Goal: Information Seeking & Learning: Learn about a topic

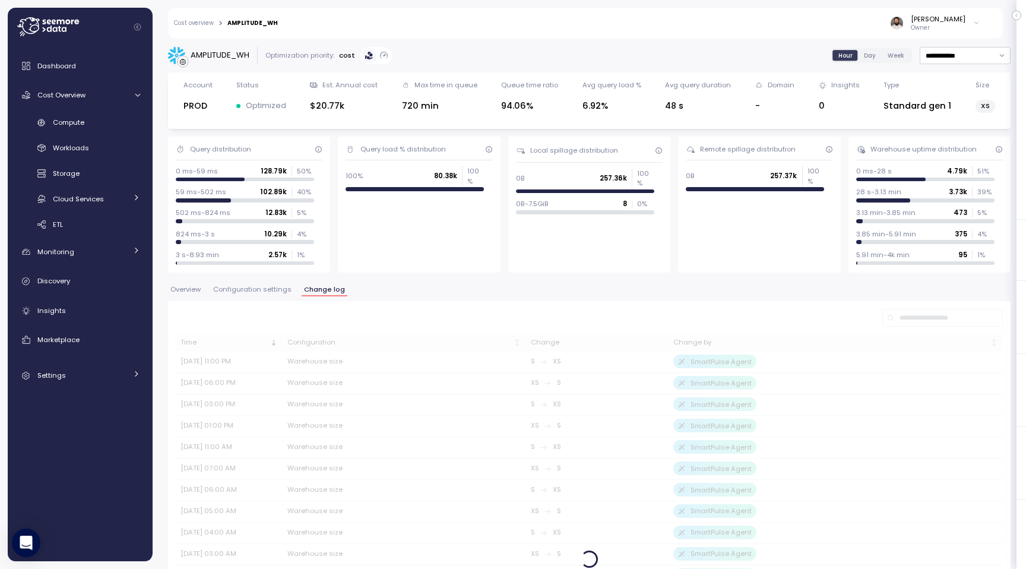
scroll to position [33, 0]
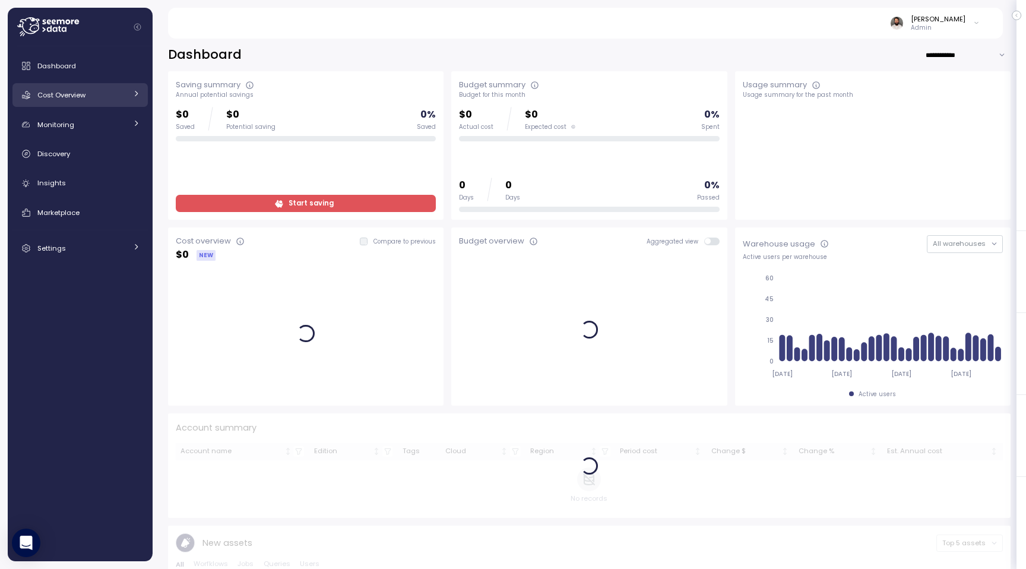
click at [114, 89] on div "Cost Overview" at bounding box center [81, 95] width 89 height 12
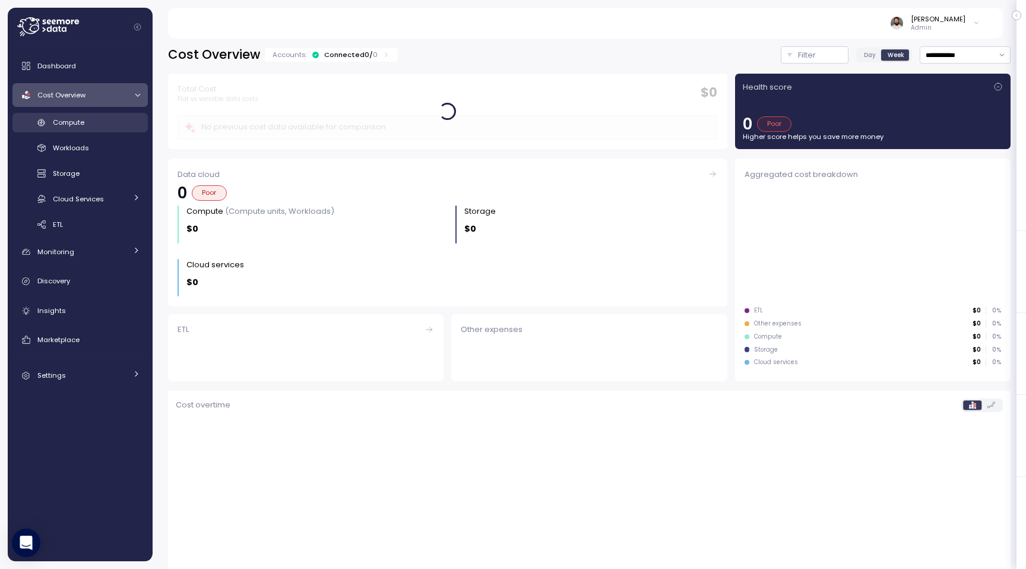
click at [124, 113] on link "Compute" at bounding box center [79, 123] width 135 height 20
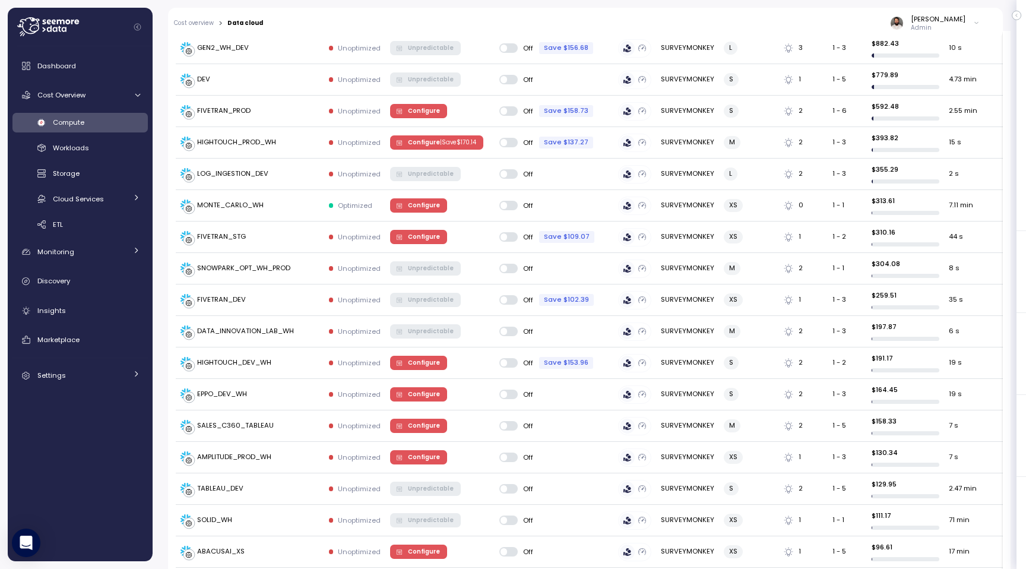
scroll to position [296, 0]
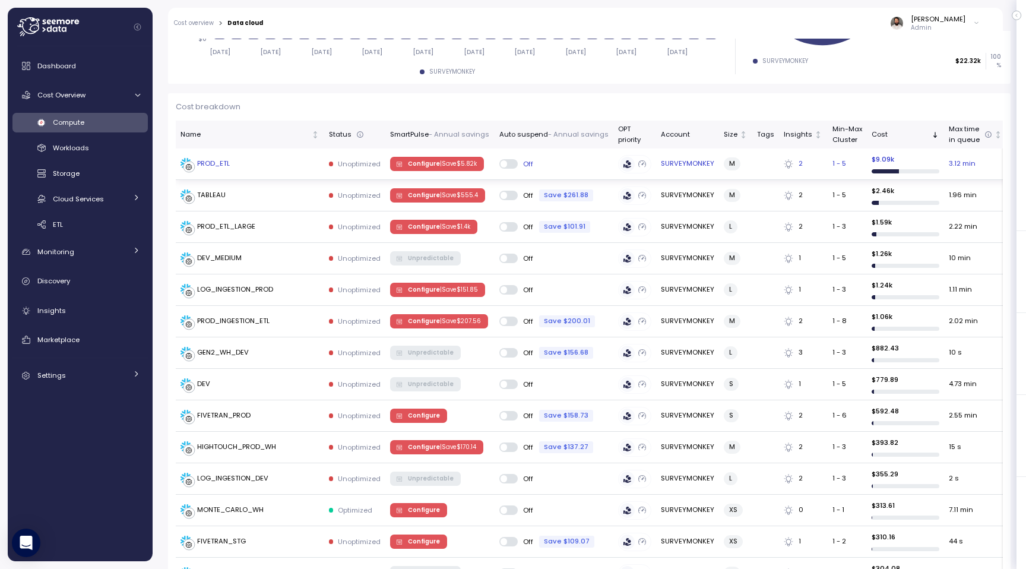
click at [290, 165] on div "PROD_ETL" at bounding box center [250, 164] width 139 height 12
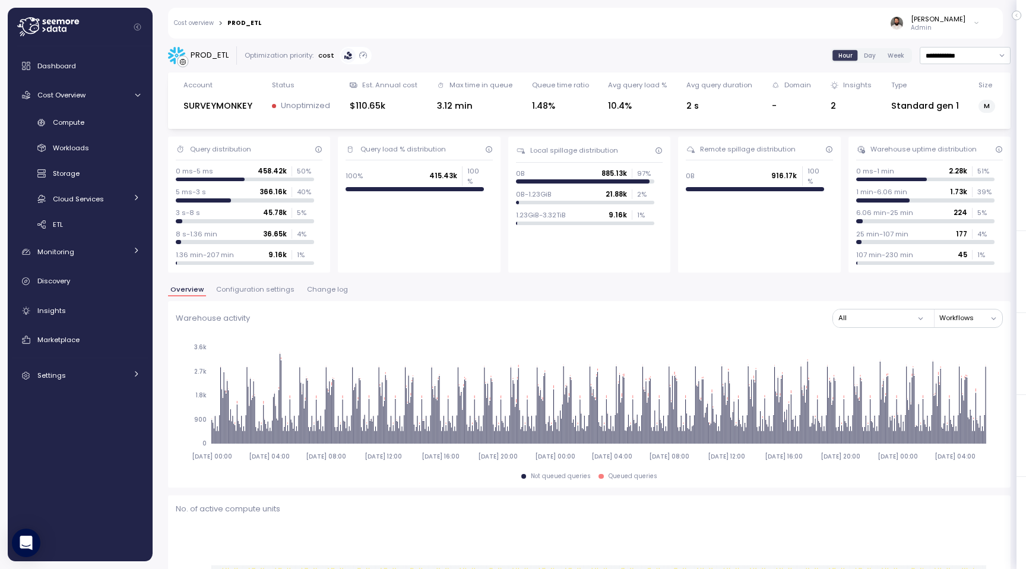
click at [267, 292] on span "Configuration settings" at bounding box center [255, 289] width 78 height 7
click at [268, 287] on span "Configuration settings" at bounding box center [255, 289] width 78 height 7
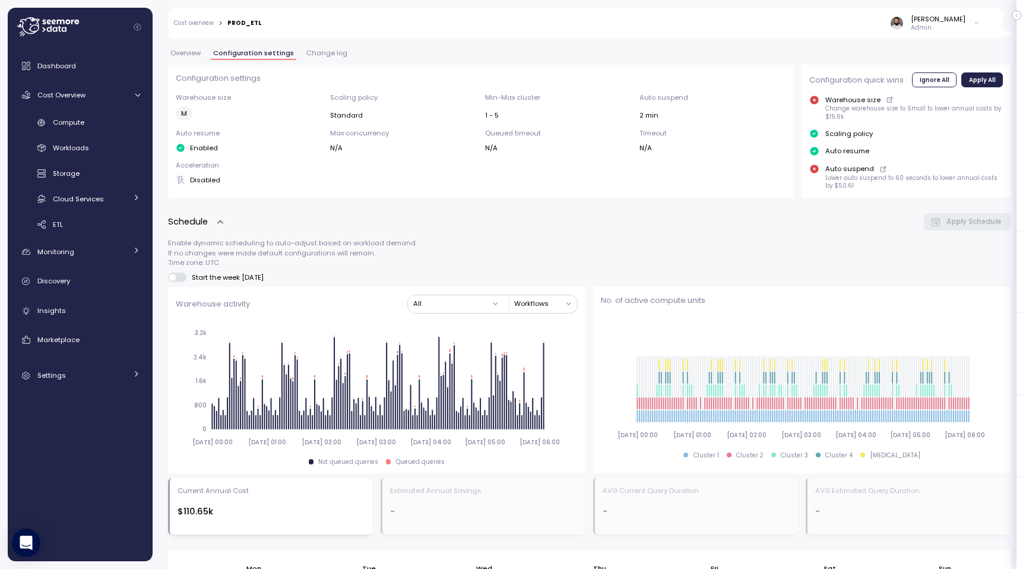
scroll to position [79, 0]
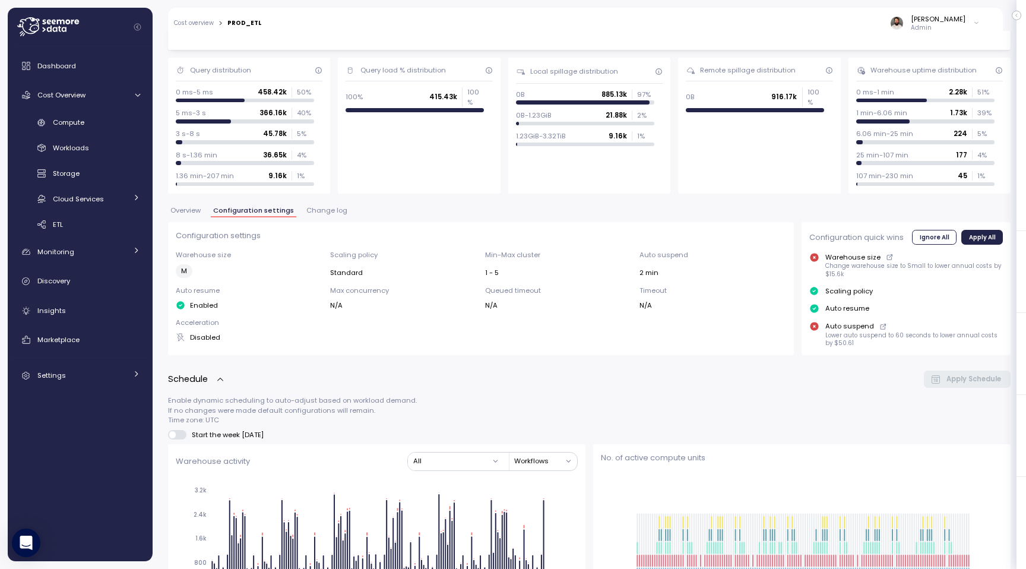
click at [318, 208] on span "Change log" at bounding box center [326, 210] width 41 height 7
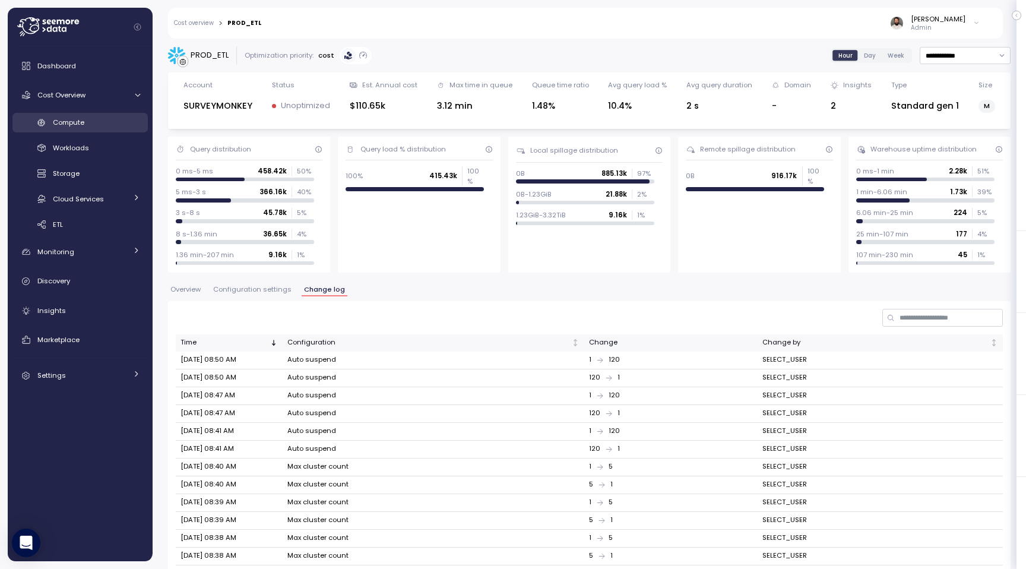
click at [128, 127] on div "Compute" at bounding box center [96, 122] width 87 height 12
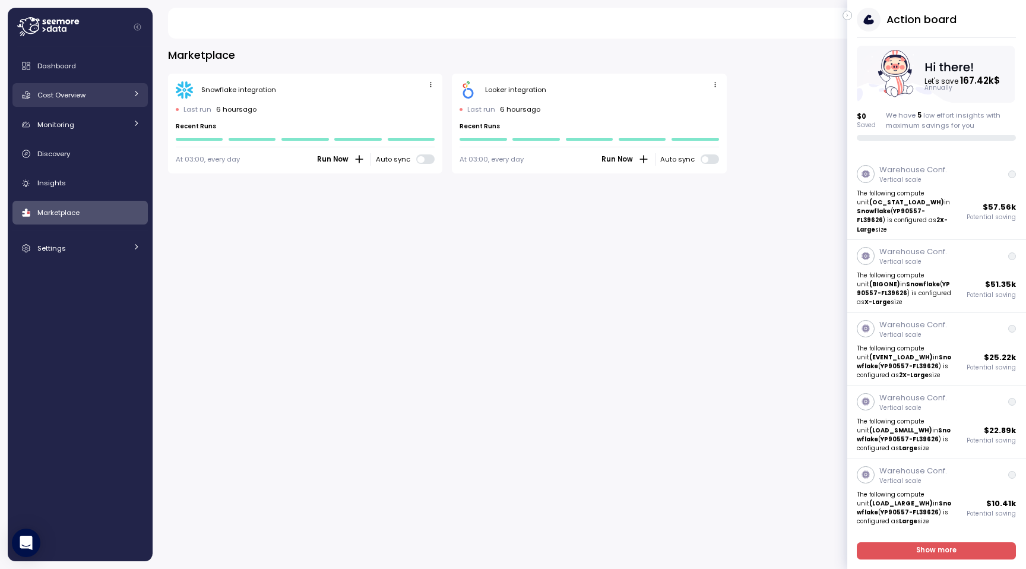
click at [95, 87] on link "Cost Overview" at bounding box center [79, 95] width 135 height 24
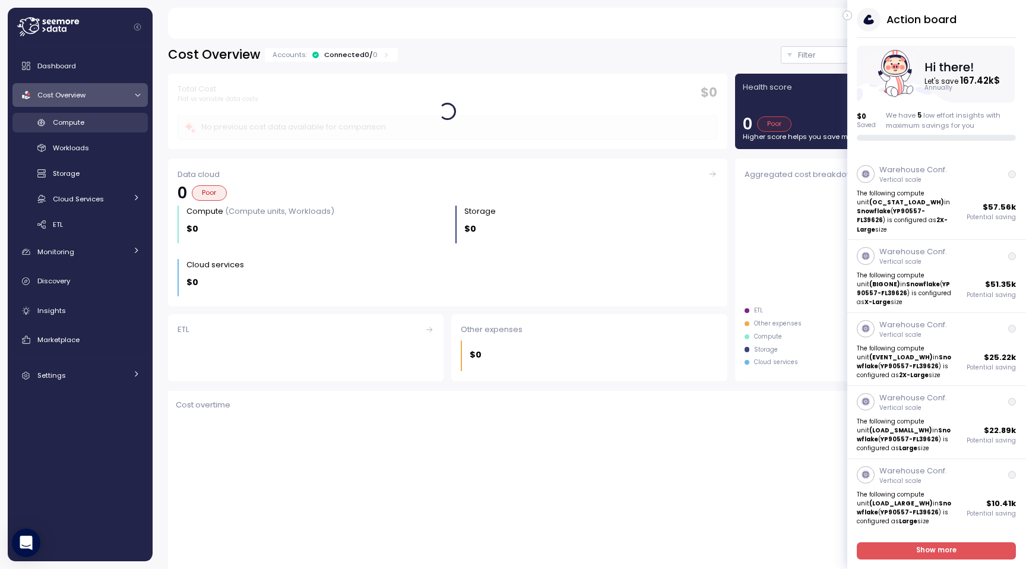
click at [107, 123] on div "Compute" at bounding box center [96, 122] width 87 height 12
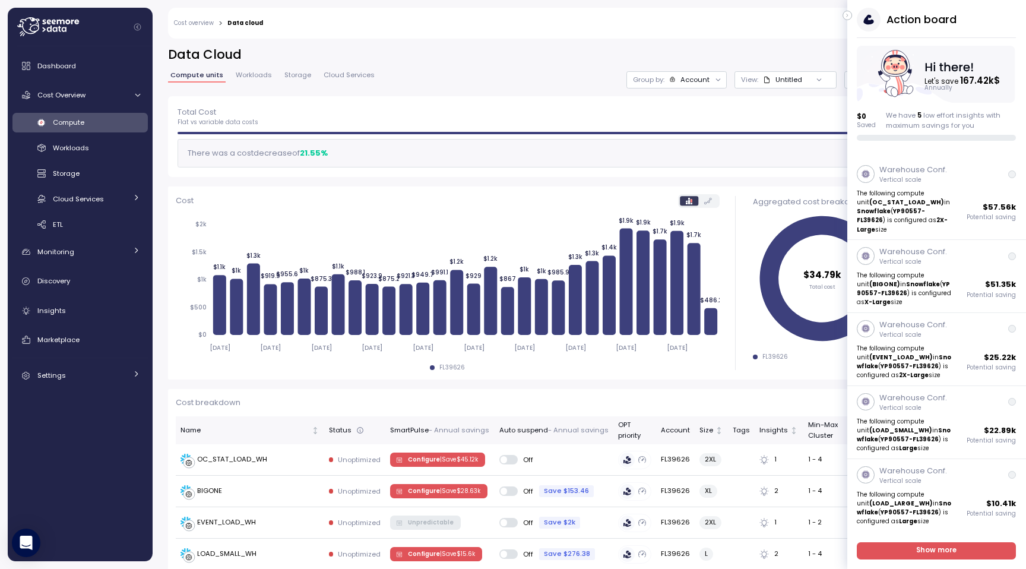
click at [703, 80] on div "Account" at bounding box center [695, 80] width 29 height 10
click at [690, 149] on p "Compute unit" at bounding box center [684, 146] width 47 height 10
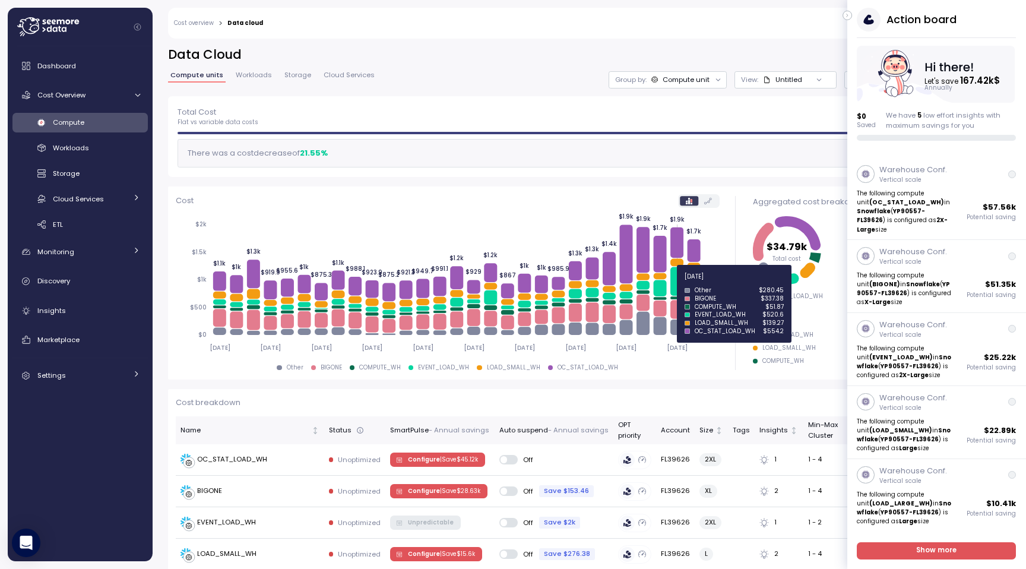
click at [678, 283] on icon at bounding box center [677, 281] width 13 height 29
